Goal: Book appointment/travel/reservation

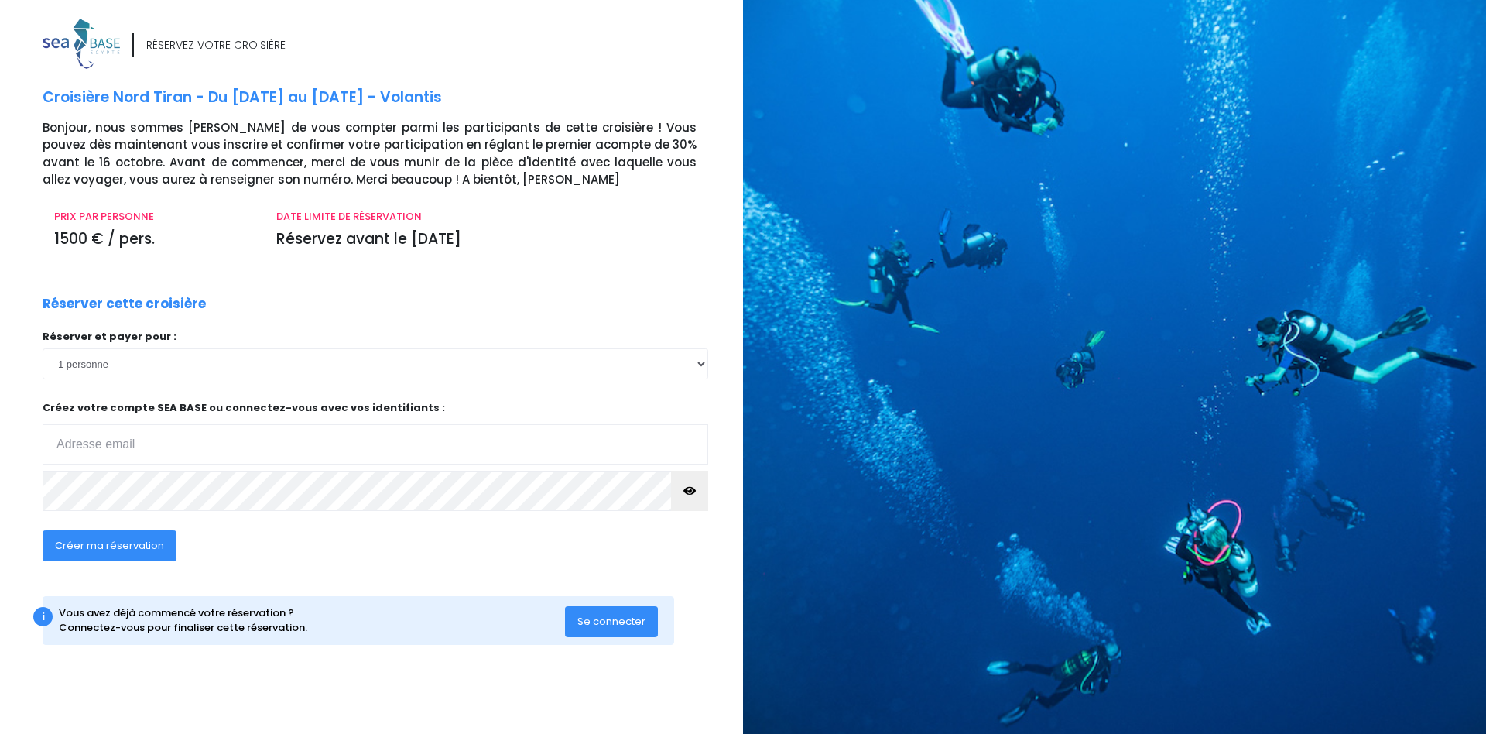
click at [175, 452] on input "email" at bounding box center [376, 444] width 666 height 40
click at [366, 354] on select "1 personne 2 personnes 3 personnes 4 personnes 5 personnes 6 personnes 7 person…" at bounding box center [376, 363] width 666 height 31
click at [354, 291] on div "RÉSERVEZ VOTRE CROISIÈRE Croisière Nord Tiran - Du 31/10/26 au 07/11/26 - Volan…" at bounding box center [387, 347] width 712 height 657
click at [299, 446] on input "email" at bounding box center [376, 444] width 666 height 40
type input "H"
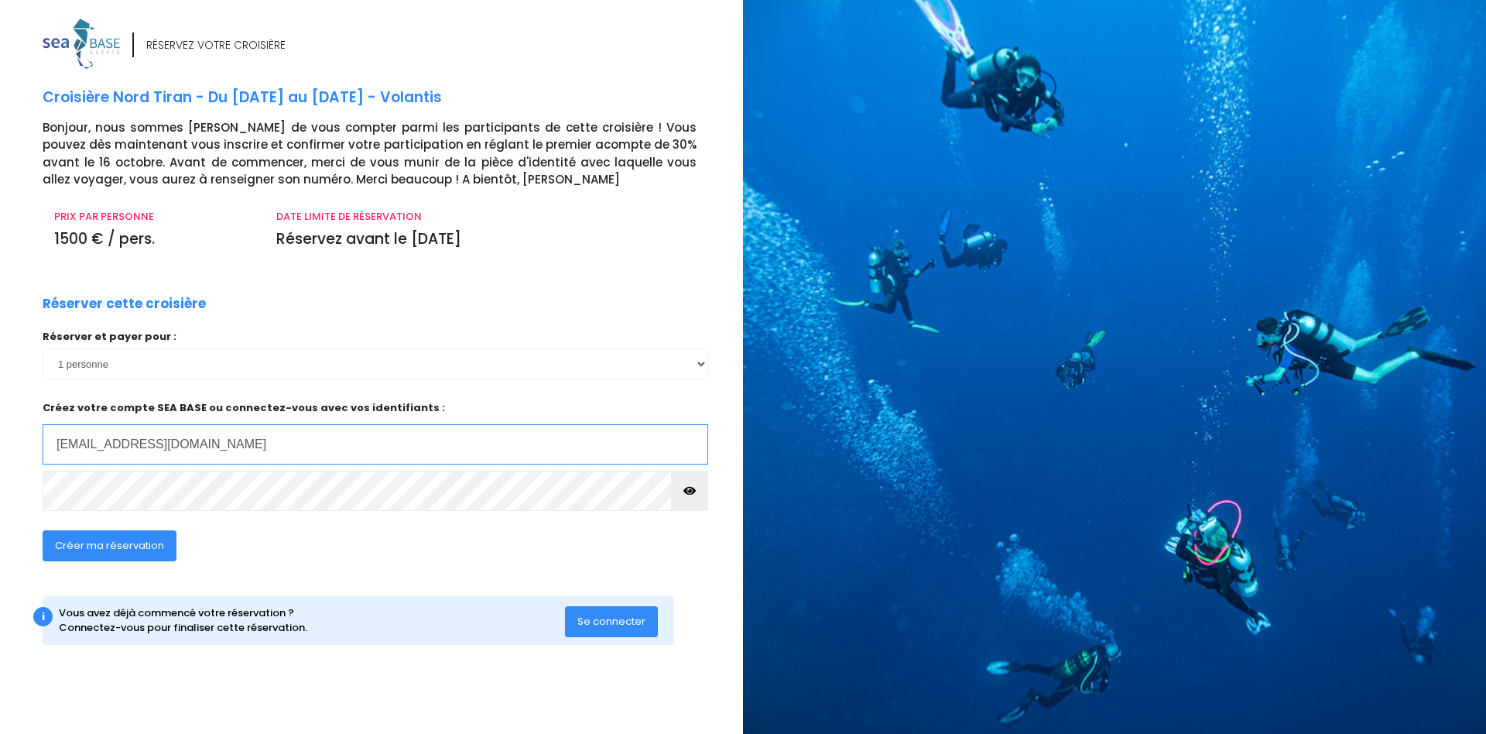
type input "hadrien.biver@gmail.com"
click at [120, 548] on span "Créer ma réservation" at bounding box center [109, 545] width 109 height 15
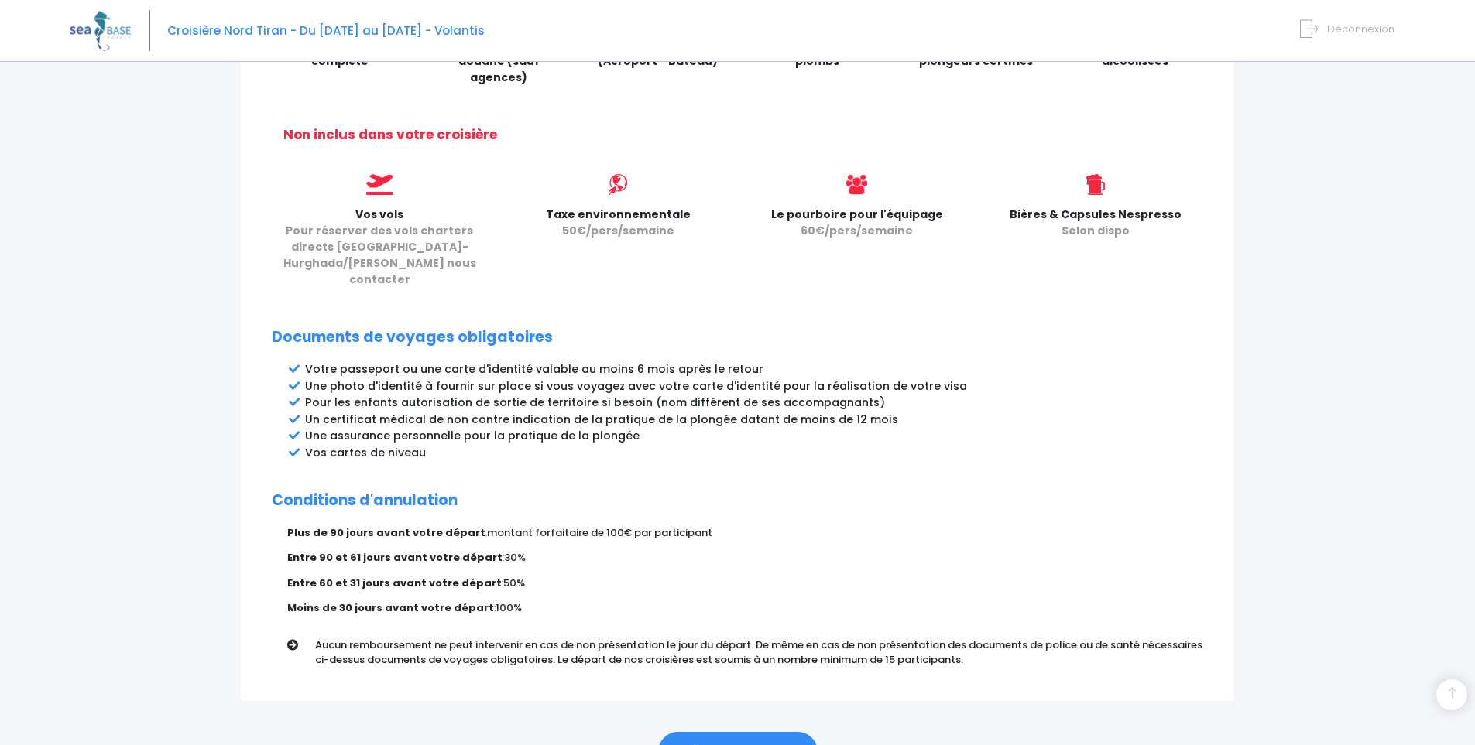
scroll to position [654, 0]
